Goal: Task Accomplishment & Management: Manage account settings

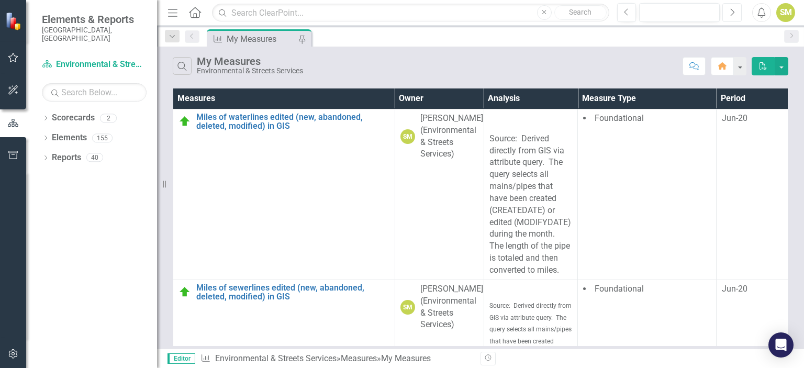
click at [729, 9] on icon "Next" at bounding box center [732, 12] width 6 height 9
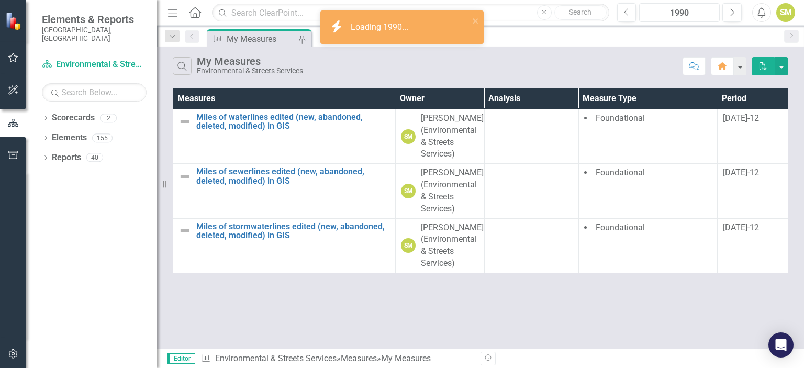
click at [671, 12] on div "1990" at bounding box center [679, 13] width 73 height 13
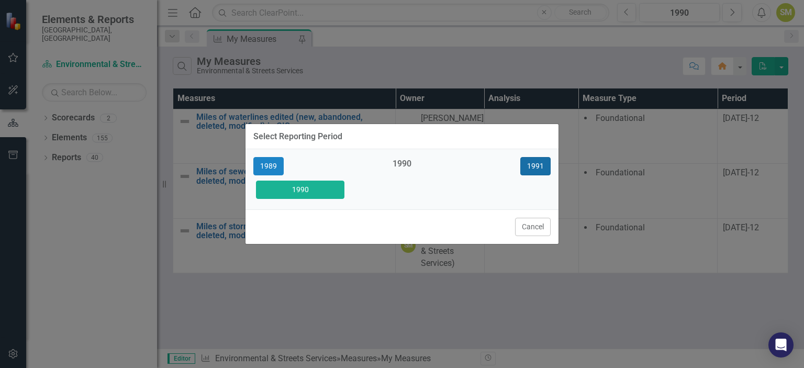
click at [533, 166] on button "1991" at bounding box center [535, 166] width 30 height 18
click at [533, 165] on button "1992" at bounding box center [535, 166] width 30 height 18
click at [533, 165] on button "1993" at bounding box center [535, 166] width 30 height 18
click at [533, 165] on button "1994" at bounding box center [535, 166] width 30 height 18
click at [533, 165] on button "1995" at bounding box center [535, 166] width 30 height 18
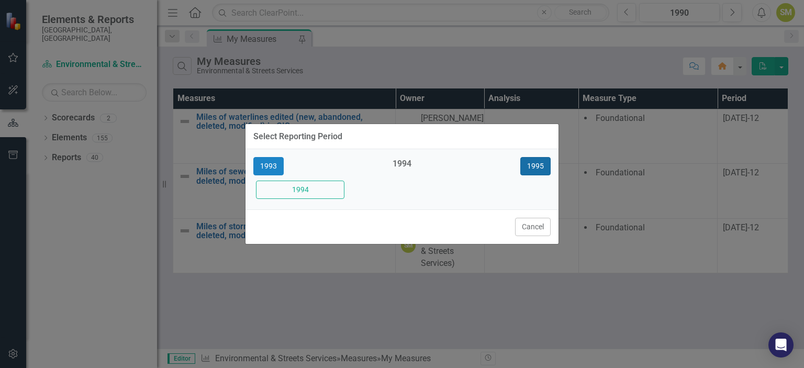
click at [533, 165] on button "1995" at bounding box center [535, 166] width 30 height 18
click at [533, 165] on button "1997" at bounding box center [535, 166] width 30 height 18
click at [533, 165] on button "1998" at bounding box center [535, 166] width 30 height 18
click at [533, 165] on button "1999" at bounding box center [535, 166] width 30 height 18
click at [533, 165] on button "2000" at bounding box center [535, 166] width 30 height 18
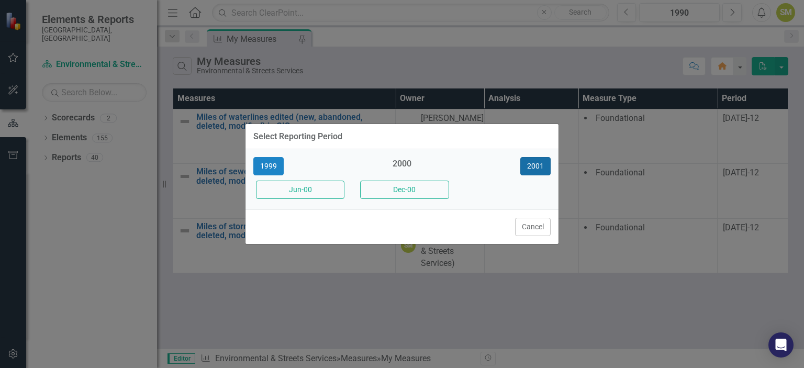
click at [533, 165] on button "2001" at bounding box center [535, 166] width 30 height 18
click at [533, 165] on button "2002" at bounding box center [535, 166] width 30 height 18
click at [533, 165] on button "2003" at bounding box center [535, 166] width 30 height 18
click at [533, 165] on button "2004" at bounding box center [535, 166] width 30 height 18
click at [533, 165] on button "2005" at bounding box center [535, 166] width 30 height 18
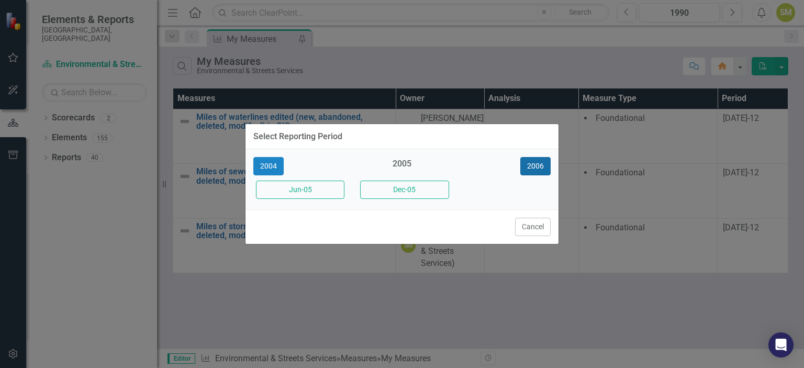
click at [533, 165] on button "2006" at bounding box center [535, 166] width 30 height 18
click at [533, 165] on button "2007" at bounding box center [535, 166] width 30 height 18
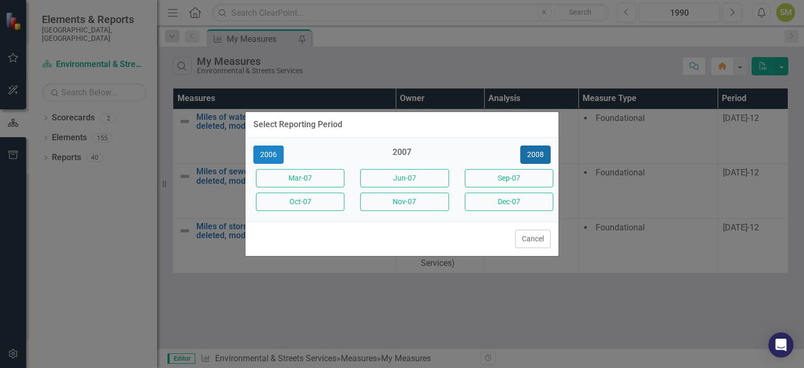
click at [534, 155] on button "2008" at bounding box center [535, 155] width 30 height 18
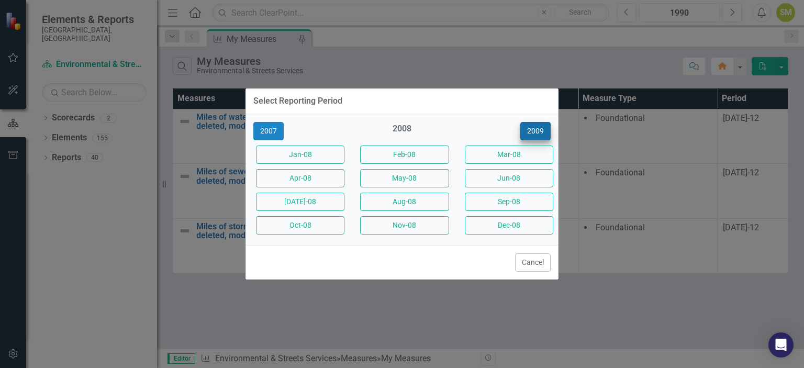
click at [534, 155] on button "Mar-08" at bounding box center [509, 155] width 88 height 18
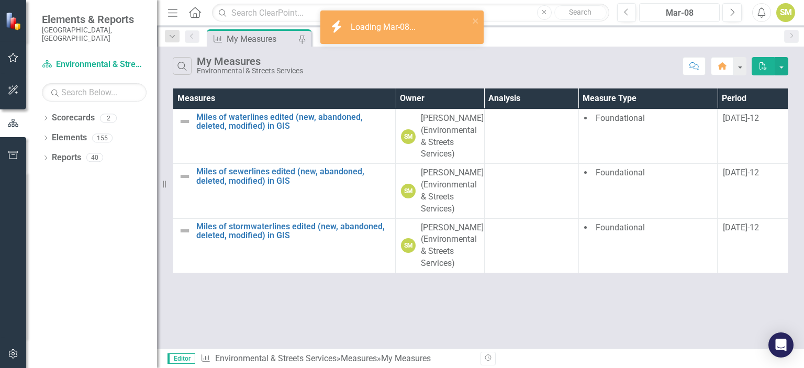
click at [701, 9] on div "Mar-08" at bounding box center [679, 13] width 73 height 13
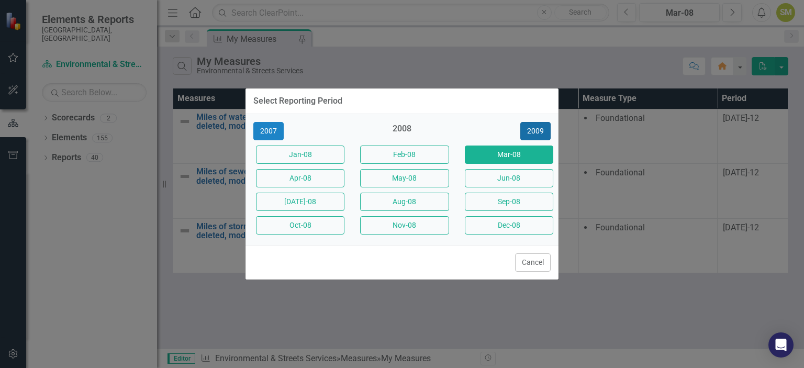
click at [534, 133] on button "2009" at bounding box center [535, 131] width 30 height 18
click at [534, 133] on button "2010" at bounding box center [535, 131] width 30 height 18
click at [534, 133] on button "2011" at bounding box center [535, 131] width 30 height 18
click at [534, 133] on button "2012" at bounding box center [535, 131] width 30 height 18
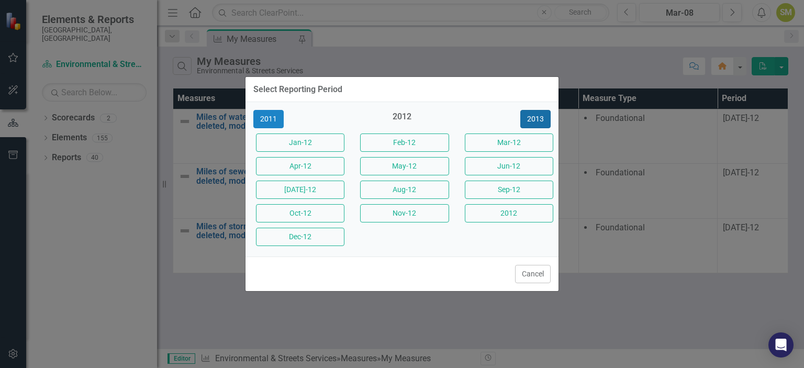
click at [533, 119] on button "2013" at bounding box center [535, 119] width 30 height 18
click at [533, 119] on button "2014" at bounding box center [535, 119] width 30 height 18
click at [533, 119] on button "2015" at bounding box center [535, 119] width 30 height 18
click at [533, 119] on button "2016" at bounding box center [535, 119] width 30 height 18
click at [533, 119] on button "2017" at bounding box center [535, 119] width 30 height 18
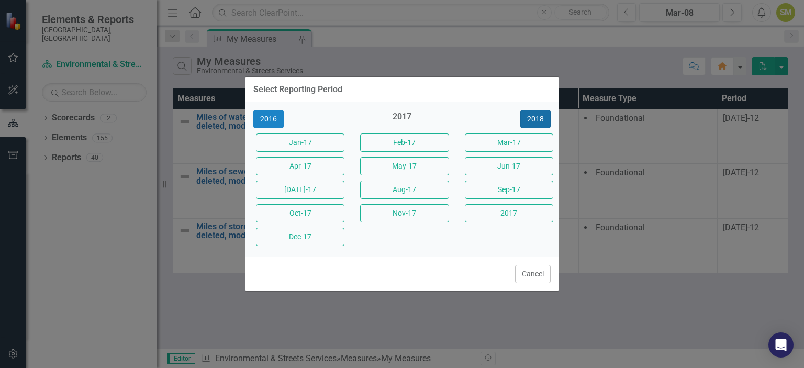
click at [533, 119] on button "2018" at bounding box center [535, 119] width 30 height 18
click at [533, 119] on button "2019" at bounding box center [535, 119] width 30 height 18
click at [533, 119] on button "2020" at bounding box center [535, 119] width 30 height 18
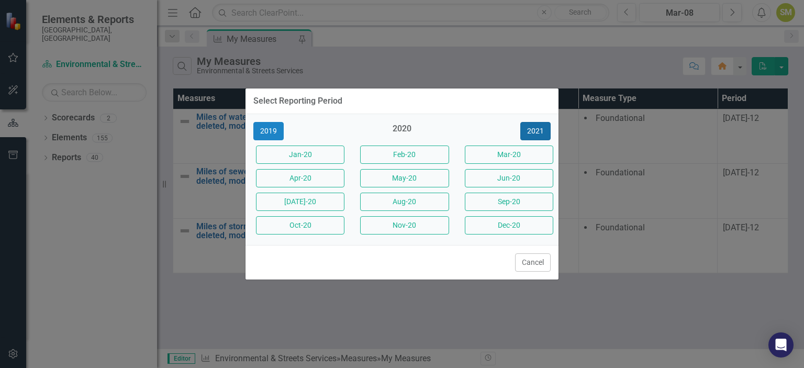
click at [531, 131] on button "2021" at bounding box center [535, 131] width 30 height 18
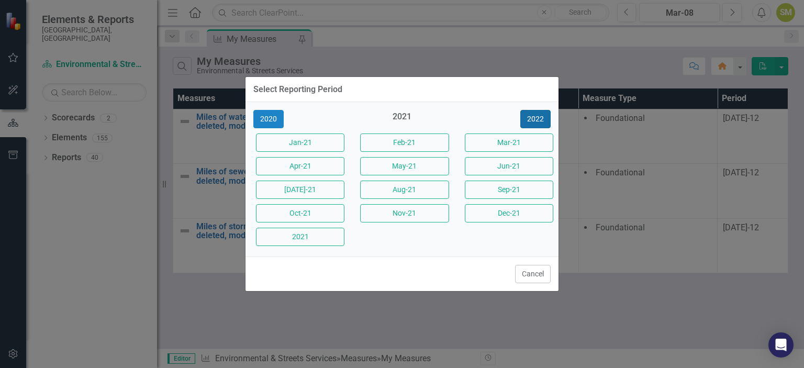
click at [532, 116] on button "2022" at bounding box center [535, 119] width 30 height 18
click at [532, 118] on button "2023" at bounding box center [535, 119] width 30 height 18
click at [532, 118] on button "2024" at bounding box center [535, 119] width 30 height 18
click at [541, 118] on button "2025" at bounding box center [535, 119] width 30 height 18
click at [322, 144] on button "Jan-25" at bounding box center [300, 142] width 88 height 18
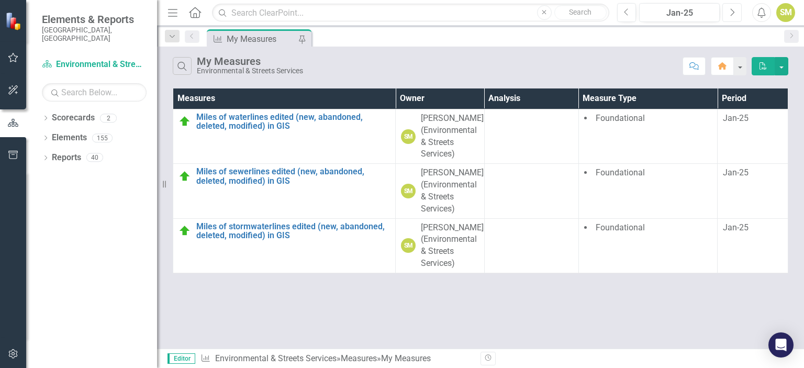
click at [729, 15] on icon "Next" at bounding box center [732, 12] width 6 height 9
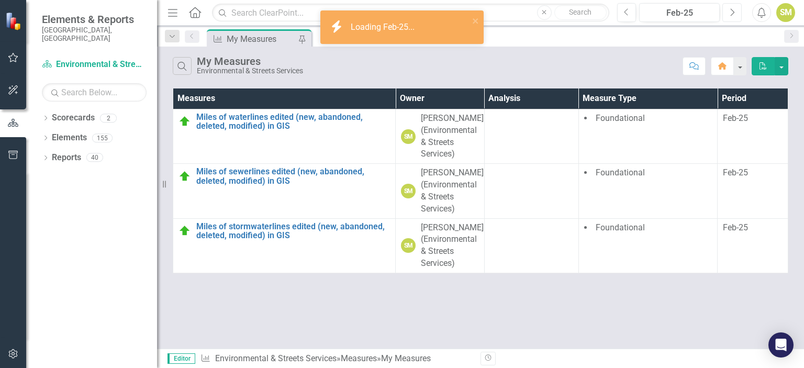
click at [729, 15] on icon "Next" at bounding box center [732, 12] width 6 height 9
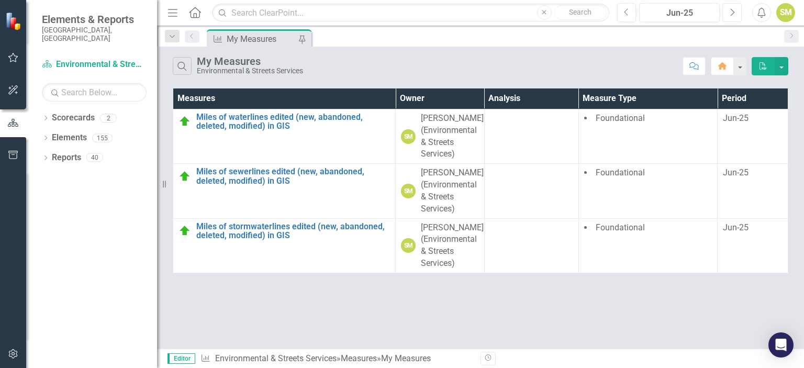
click at [729, 15] on icon "Next" at bounding box center [732, 12] width 6 height 9
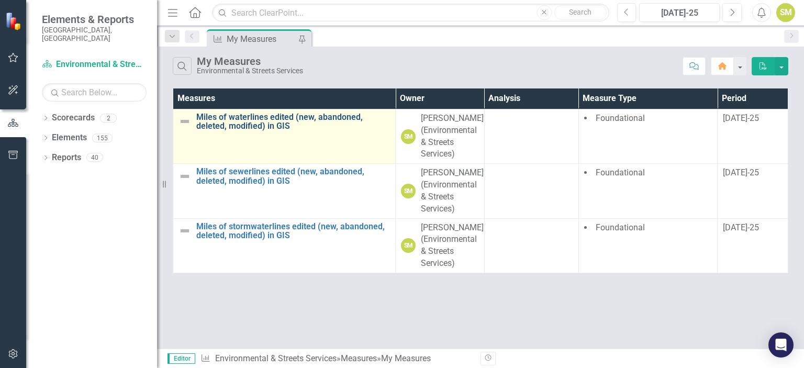
click at [269, 117] on link "Miles of waterlines edited (new, abandoned, deleted, modified) in GIS" at bounding box center [293, 122] width 194 height 18
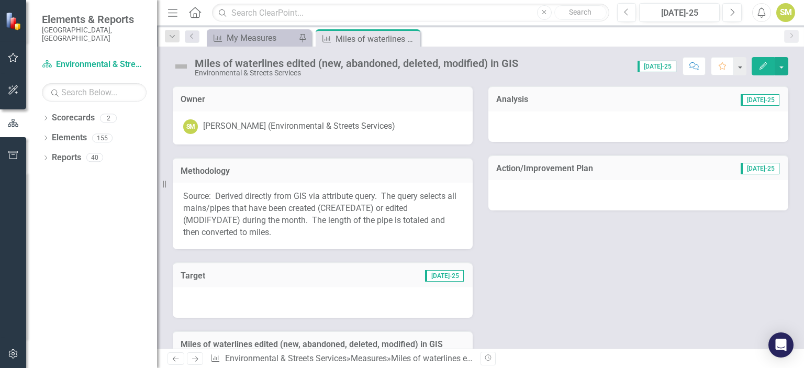
click at [766, 66] on icon "Edit" at bounding box center [762, 65] width 9 height 7
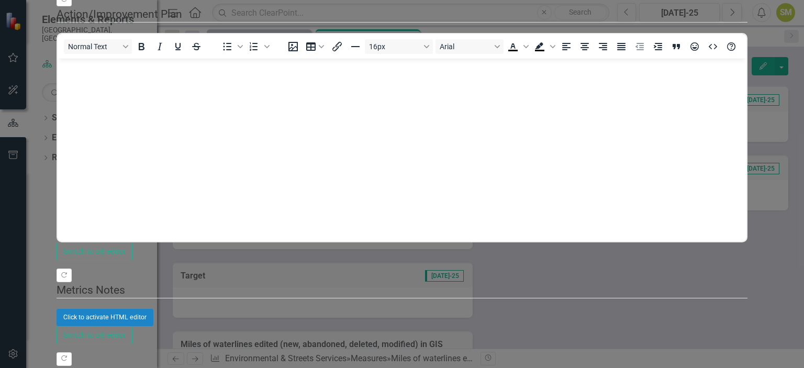
scroll to position [396, 0]
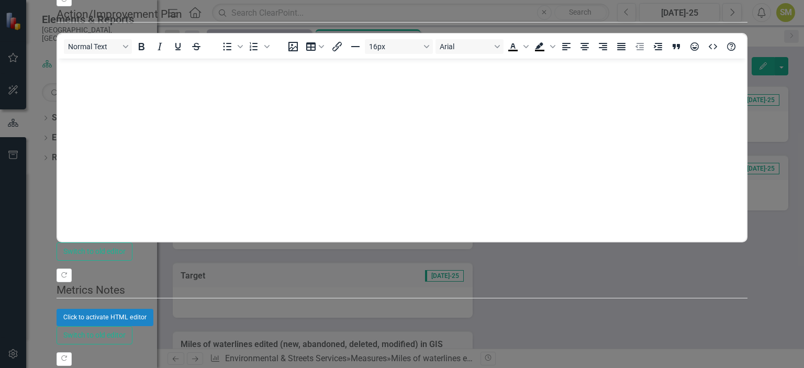
type textarea "9.64"
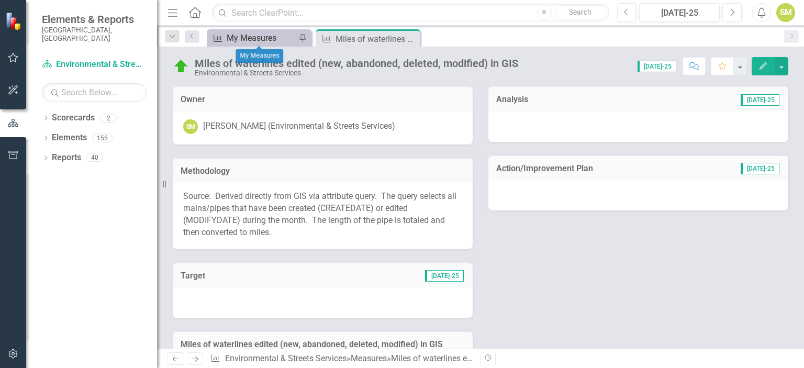
click at [266, 36] on div "My Measures" at bounding box center [261, 37] width 69 height 13
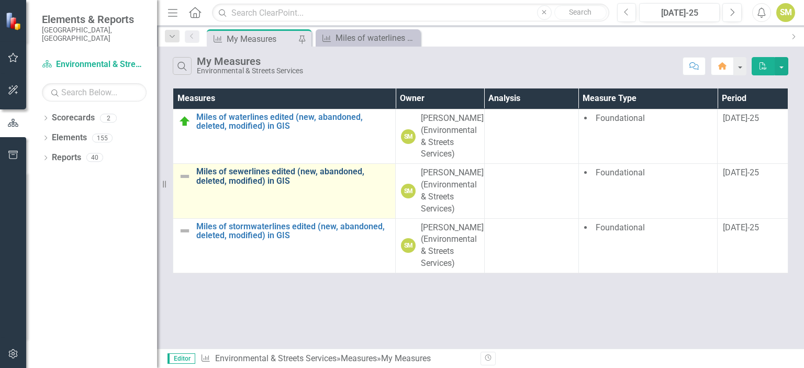
click at [273, 171] on link "Miles of sewerlines edited (new, abandoned, deleted, modified) in GIS" at bounding box center [293, 176] width 194 height 18
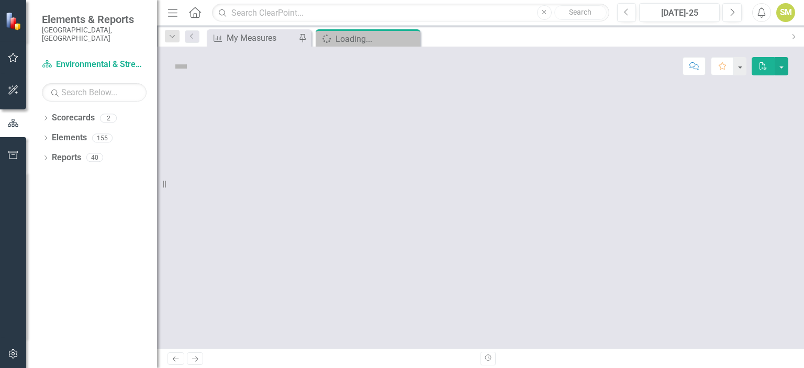
click at [273, 171] on div at bounding box center [480, 217] width 647 height 263
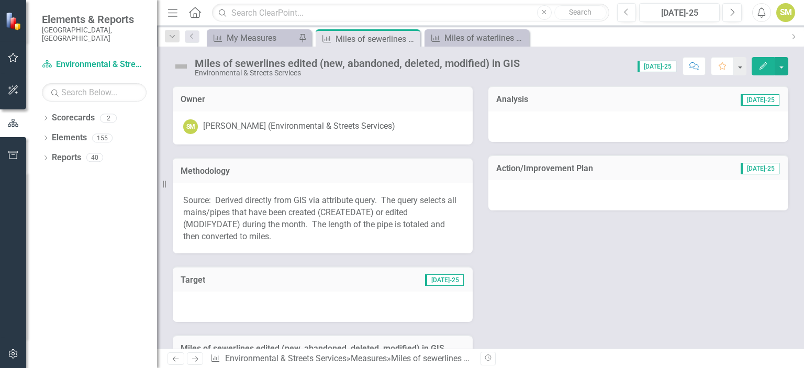
click at [766, 69] on button "Edit" at bounding box center [763, 66] width 23 height 18
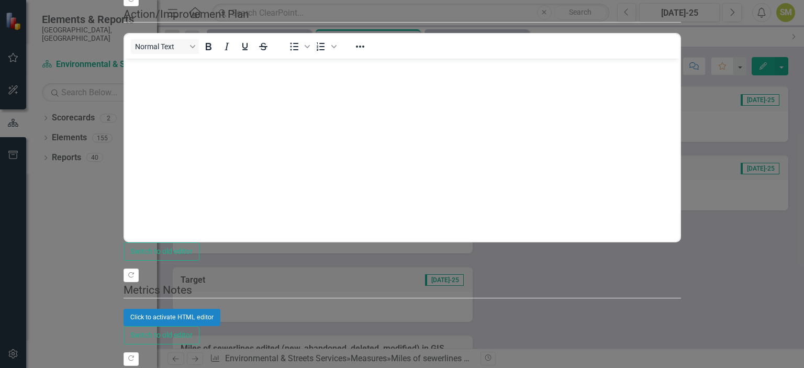
scroll to position [396, 0]
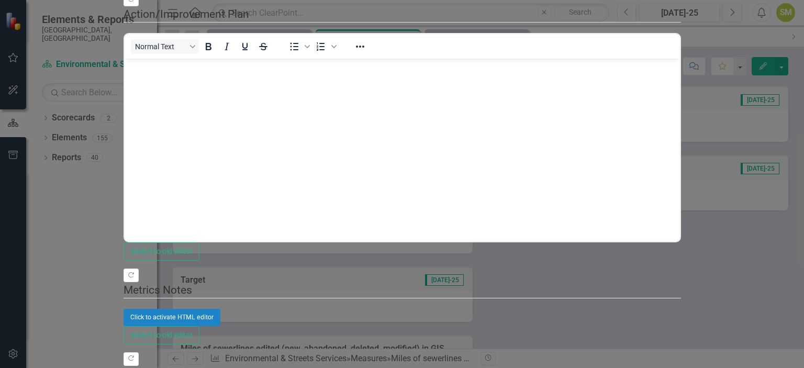
type textarea "35.91"
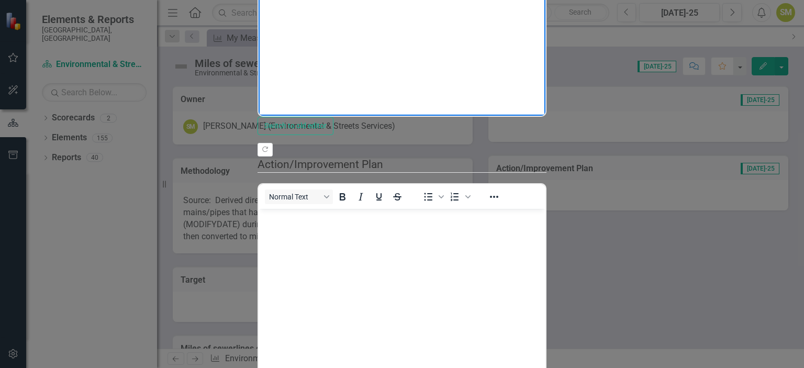
click at [298, 0] on body "Rich Text Area. Press ALT-0 for help." at bounding box center [401, 12] width 287 height 157
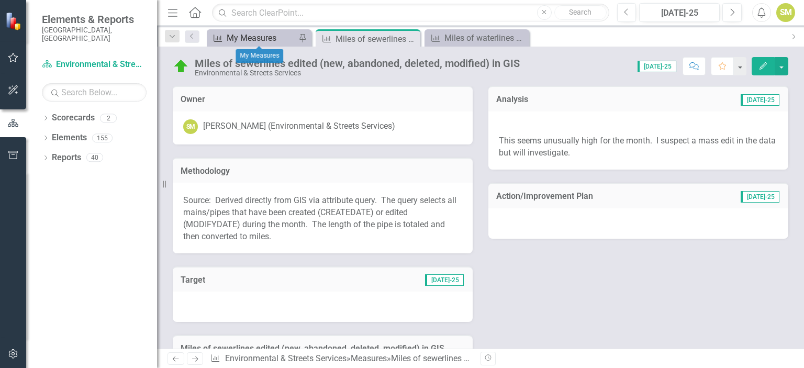
click at [229, 38] on div "My Measures" at bounding box center [261, 37] width 69 height 13
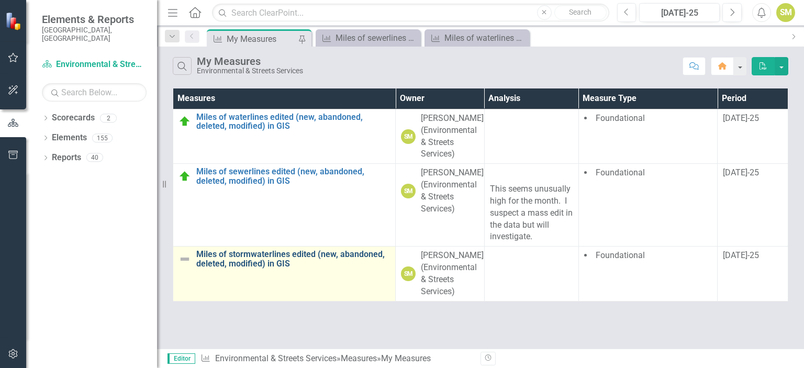
click at [278, 257] on link "Miles of stormwaterlines edited (new, abandoned, deleted, modified) in GIS" at bounding box center [293, 259] width 194 height 18
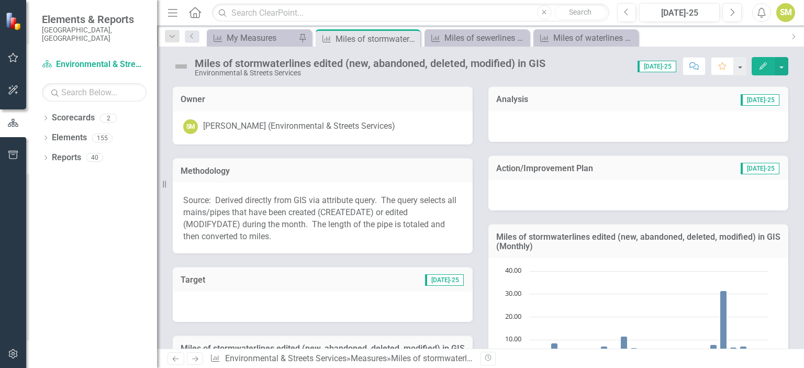
click at [760, 69] on icon "button" at bounding box center [763, 65] width 7 height 7
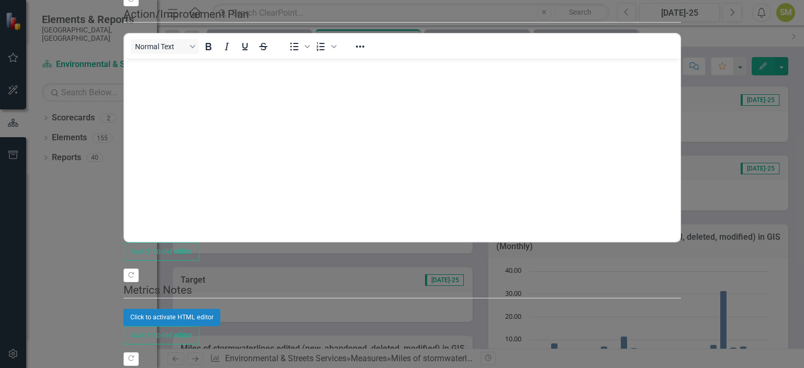
scroll to position [387, 0]
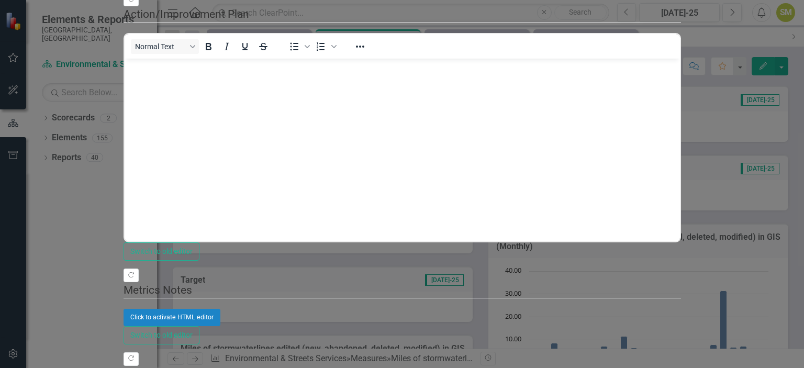
type textarea "9.78"
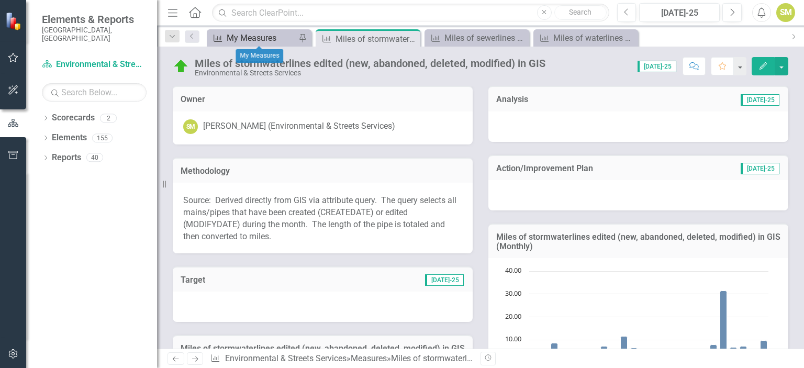
click at [259, 39] on div "My Measures" at bounding box center [261, 37] width 69 height 13
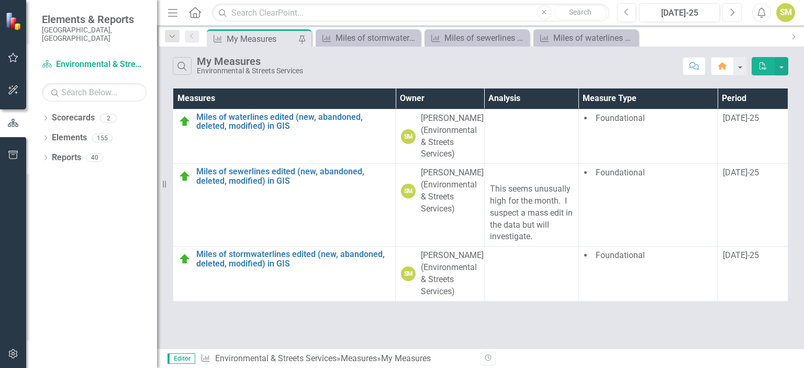
click at [729, 12] on icon "Next" at bounding box center [732, 12] width 6 height 9
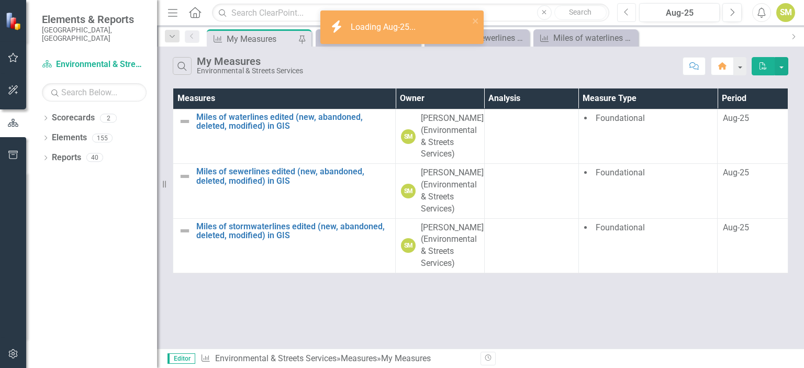
click at [626, 16] on icon "Previous" at bounding box center [627, 12] width 6 height 9
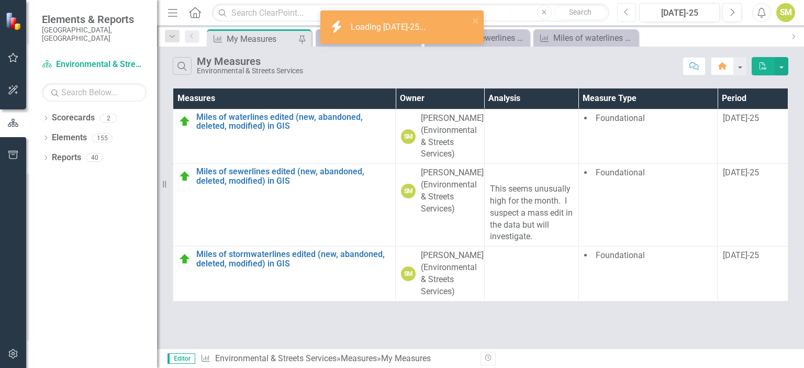
click at [626, 16] on icon "Previous" at bounding box center [627, 12] width 6 height 9
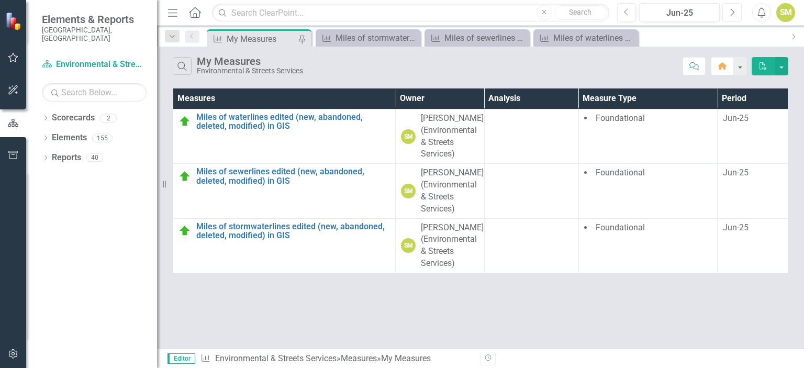
click at [734, 14] on icon "Next" at bounding box center [732, 12] width 6 height 9
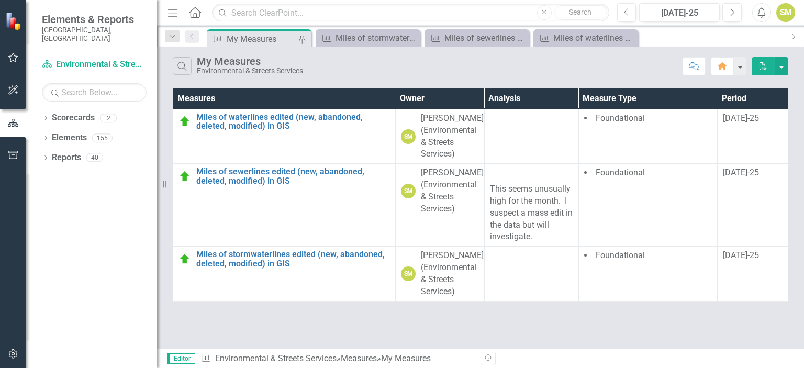
click at [781, 16] on div "SM" at bounding box center [785, 12] width 19 height 19
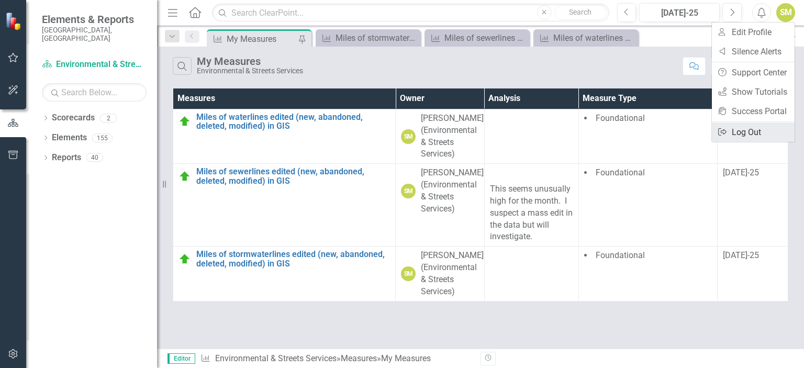
click at [751, 126] on link "Logout Log Out" at bounding box center [753, 131] width 83 height 19
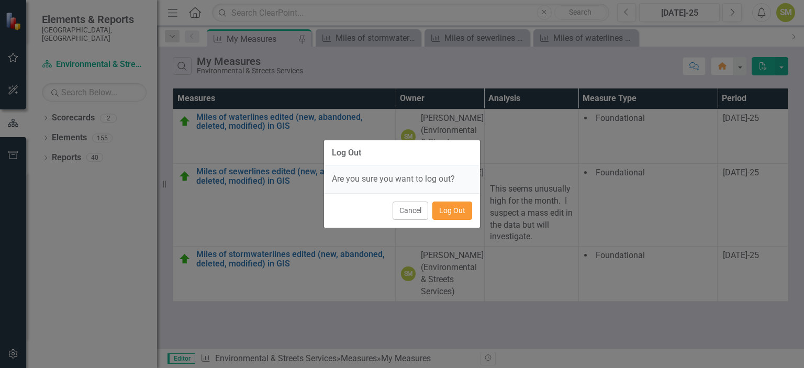
click at [437, 213] on button "Log Out" at bounding box center [452, 211] width 40 height 18
